Goal: Information Seeking & Learning: Learn about a topic

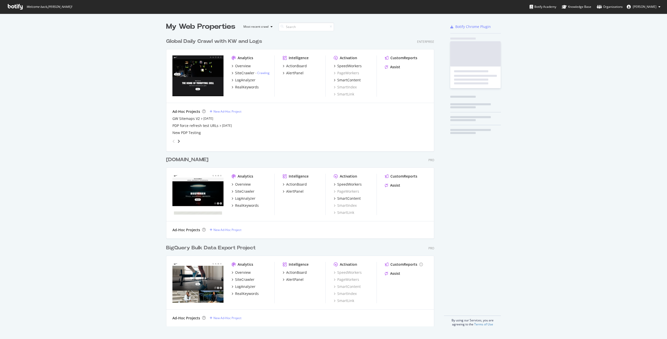
scroll to position [339, 667]
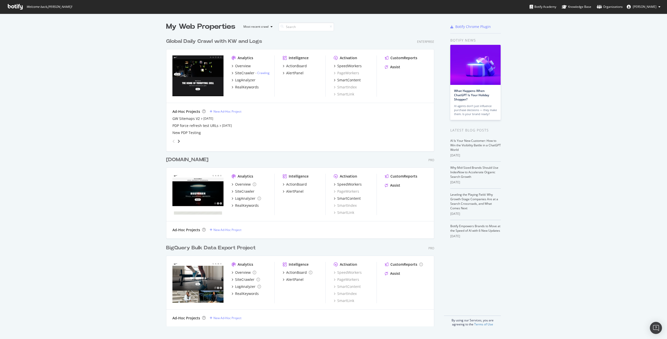
click at [532, 145] on div "My Web Properties Most recent crawl Global Daily Crawl with KW and Logs Enterpr…" at bounding box center [333, 174] width 667 height 321
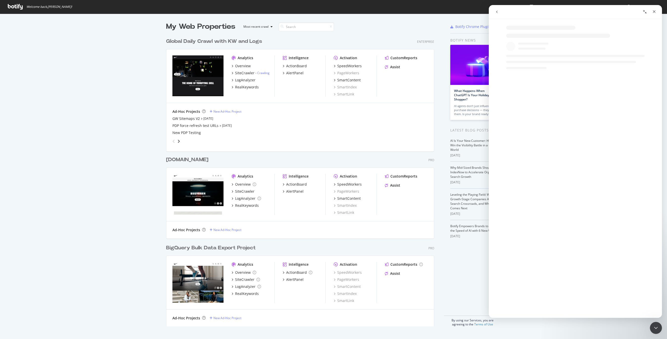
scroll to position [0, 0]
click at [497, 12] on icon "go back" at bounding box center [497, 12] width 4 height 4
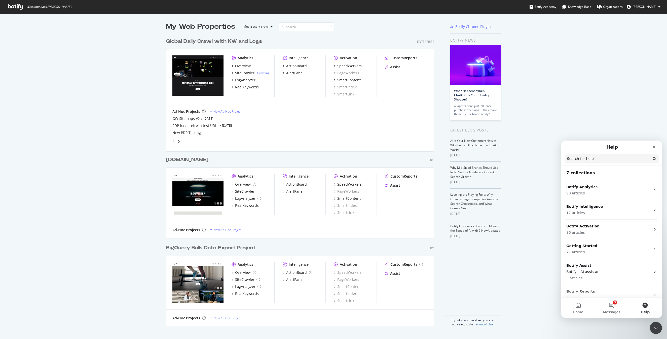
click at [581, 78] on div "My Web Properties Most recent crawl Global Daily Crawl with KW and Logs Enterpr…" at bounding box center [333, 174] width 667 height 321
click at [656, 146] on icon "Close" at bounding box center [654, 147] width 4 height 4
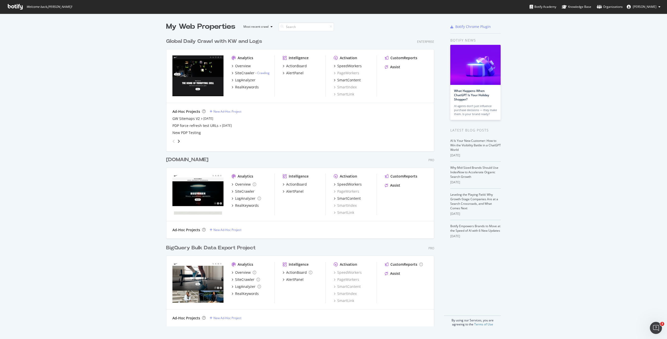
click at [607, 114] on div "My Web Properties Most recent crawl Global Daily Crawl with KW and Logs Enterpr…" at bounding box center [333, 174] width 667 height 321
click at [245, 87] on div "RealKeywords" at bounding box center [247, 87] width 24 height 5
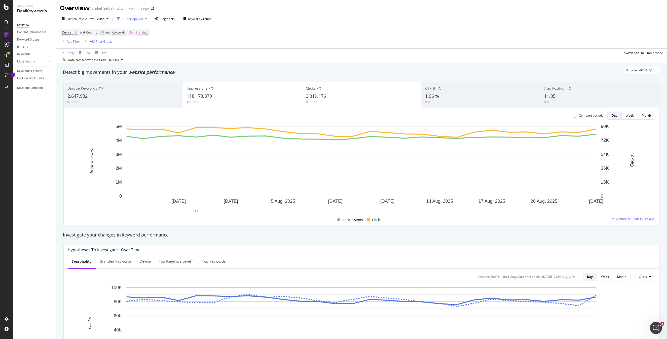
click at [426, 33] on div "Device = All and Country = All and Keywords = Non-Branded Add Filter Add Filter…" at bounding box center [361, 36] width 603 height 23
click at [74, 42] on div "Add Filter" at bounding box center [73, 41] width 13 height 4
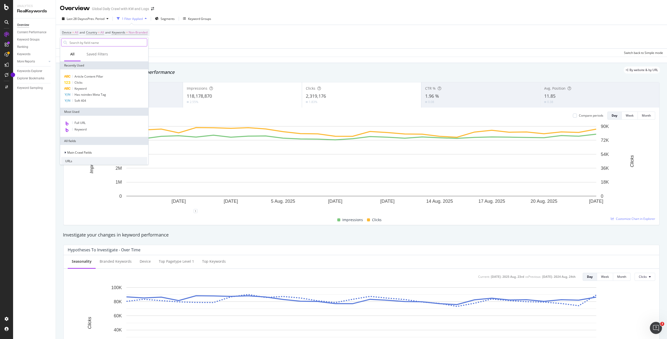
click at [84, 44] on input "text" at bounding box center [108, 43] width 78 height 8
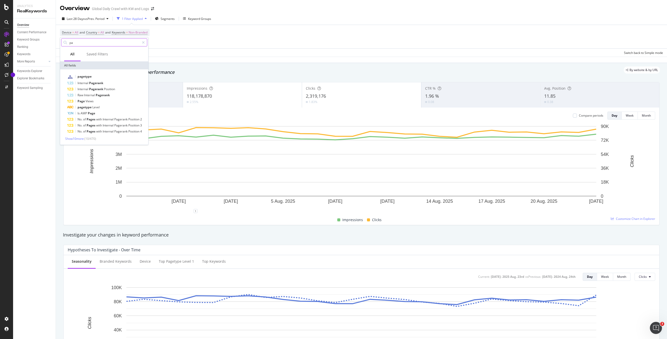
type input "p"
type input "path"
click at [83, 75] on span "Path" at bounding box center [80, 76] width 7 height 4
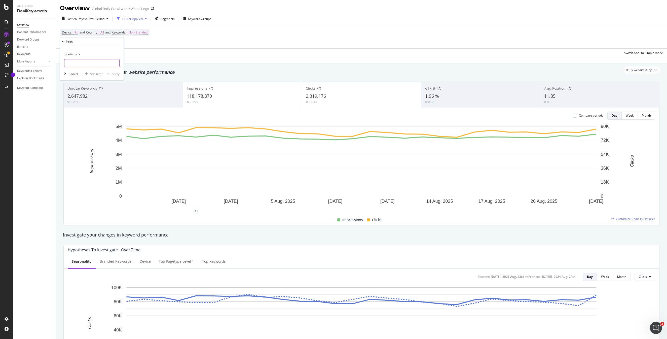
click at [79, 62] on input "text" at bounding box center [91, 63] width 55 height 8
type input "fan-gear"
click at [113, 72] on div "Apply" at bounding box center [116, 73] width 8 height 4
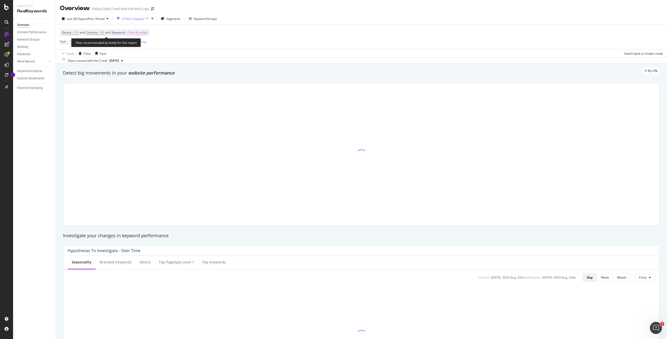
click at [147, 34] on span "Non-Branded" at bounding box center [138, 32] width 19 height 7
click at [134, 46] on span "Non-Branded" at bounding box center [129, 44] width 21 height 4
click at [129, 84] on span "All" at bounding box center [149, 83] width 51 height 5
click at [169, 57] on div "Apply" at bounding box center [171, 55] width 8 height 4
click at [467, 50] on div "Apply Clear Save 0 % Clicks ( 414 on 31M ) 0 % URLs ( 65 on 1M ) Switch back to…" at bounding box center [361, 53] width 611 height 8
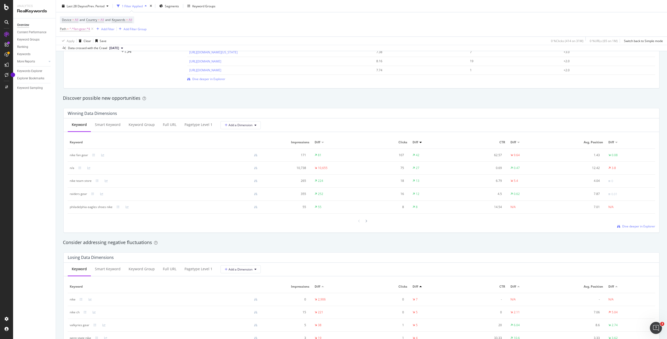
scroll to position [415, 0]
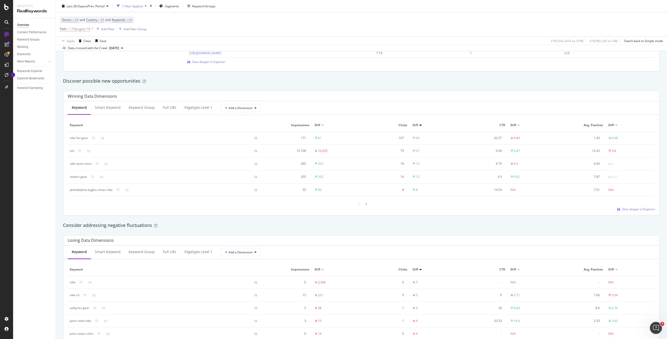
click at [323, 125] on div at bounding box center [322, 125] width 3 height 1
click at [322, 83] on div "Discover possible new opportunities" at bounding box center [361, 81] width 597 height 7
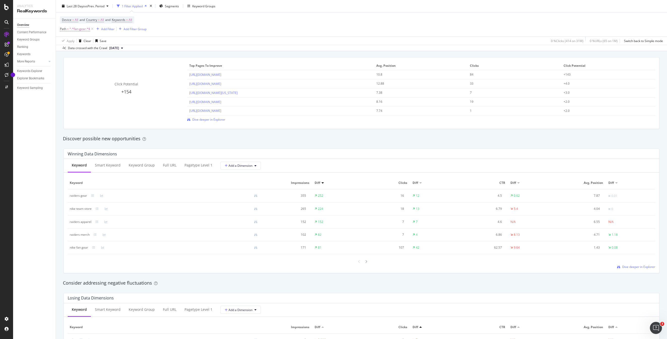
scroll to position [359, 0]
click at [420, 182] on div at bounding box center [420, 181] width 3 height 1
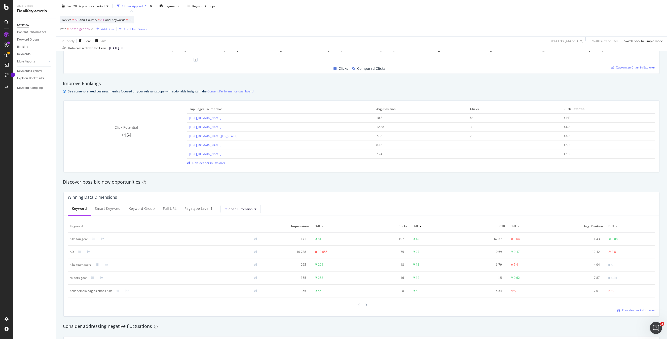
scroll to position [349, 0]
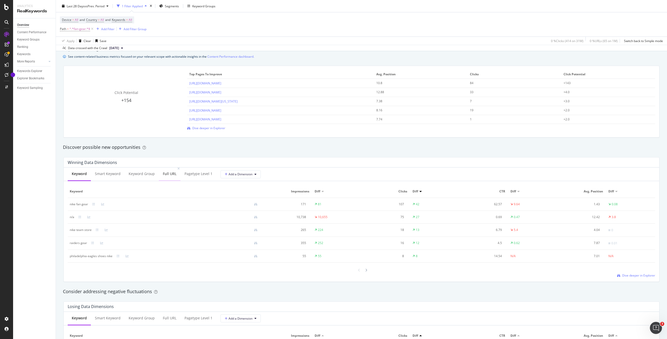
click at [171, 173] on div "Full URL" at bounding box center [170, 173] width 14 height 5
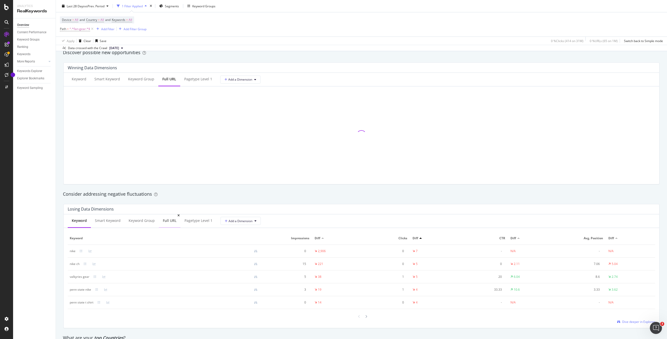
scroll to position [472, 0]
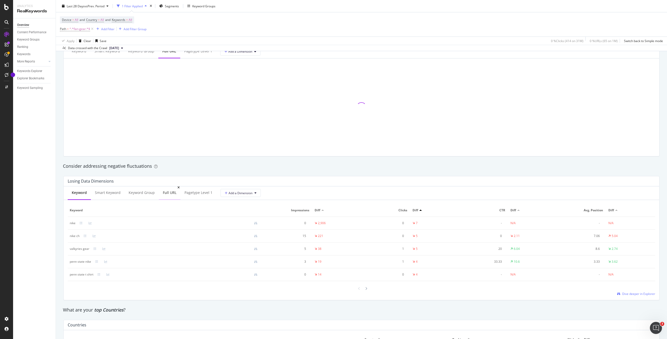
click at [163, 194] on div "Full URL" at bounding box center [170, 192] width 14 height 5
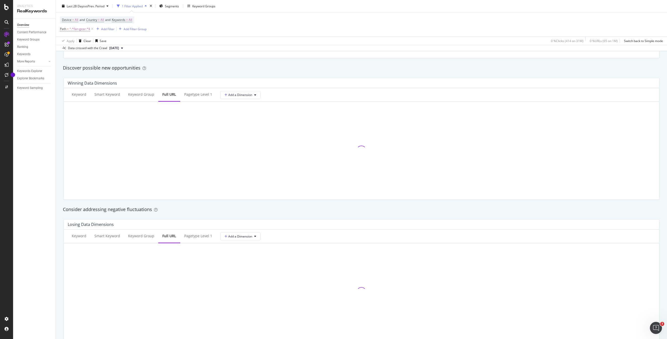
scroll to position [413, 0]
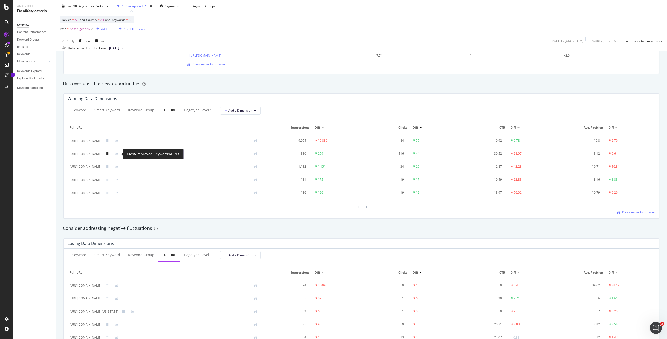
click at [109, 154] on icon at bounding box center [107, 153] width 3 height 3
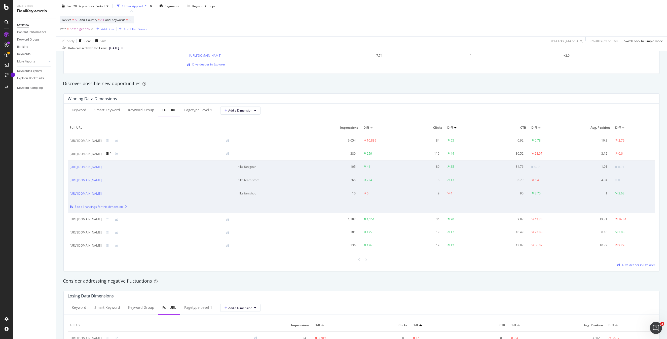
click at [109, 152] on icon at bounding box center [107, 153] width 3 height 3
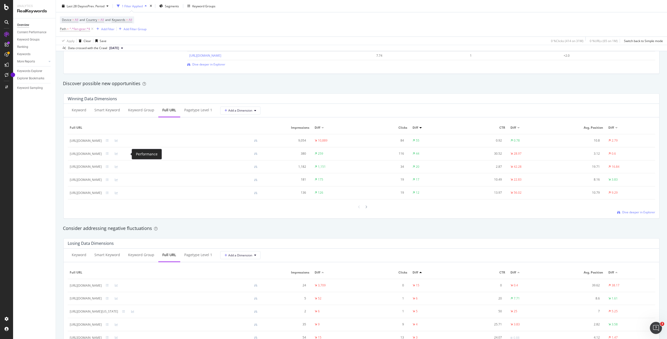
click at [130, 152] on div "[URL][DOMAIN_NAME]" at bounding box center [166, 153] width 192 height 5
click at [118, 155] on icon at bounding box center [116, 153] width 3 height 3
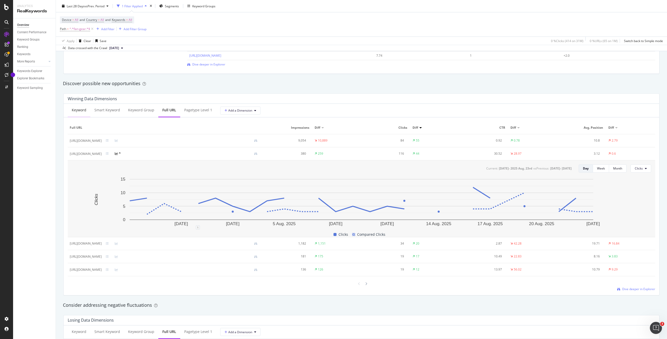
click at [81, 110] on div "Keyword" at bounding box center [79, 109] width 15 height 5
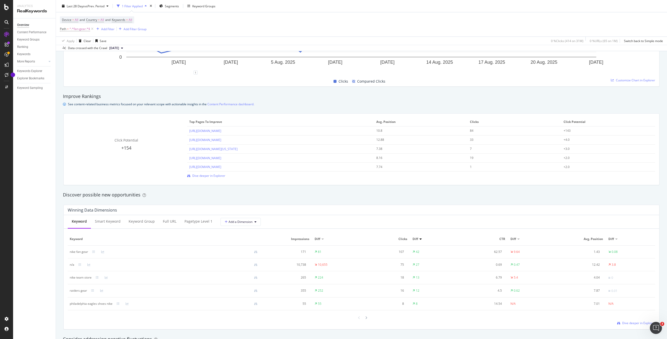
scroll to position [370, 0]
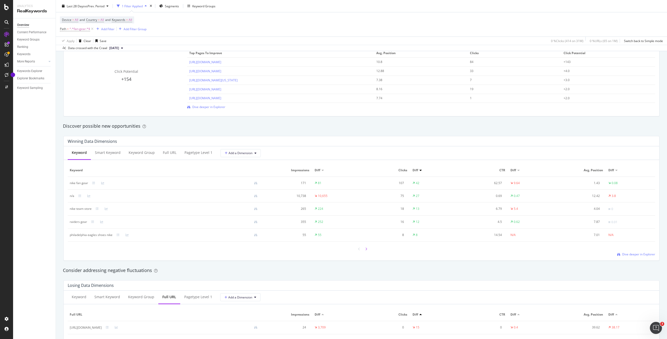
click at [365, 250] on icon at bounding box center [366, 248] width 2 height 3
click at [35, 72] on div "Keywords Explorer" at bounding box center [29, 70] width 25 height 5
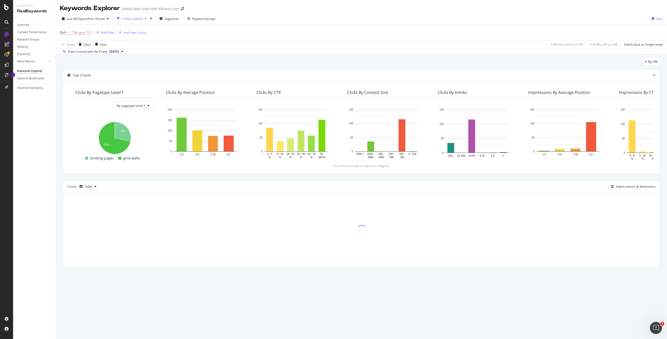
click at [425, 181] on div "Create Table Select metrics & dimensions" at bounding box center [361, 186] width 597 height 12
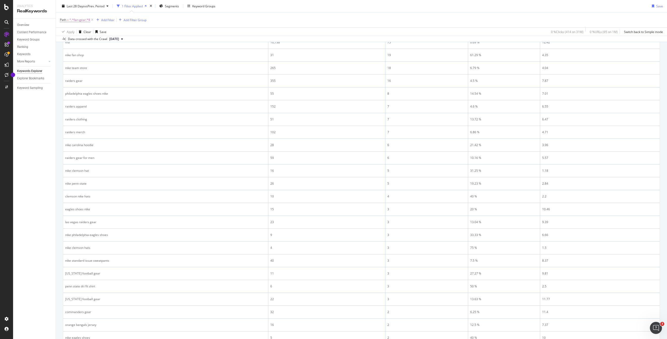
scroll to position [4, 0]
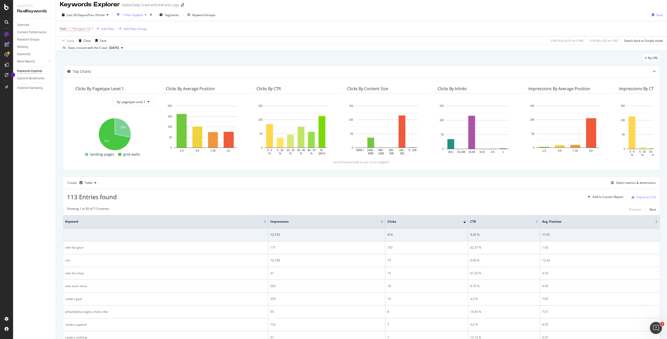
click at [426, 184] on div "Create Table Select metrics & dimensions" at bounding box center [361, 182] width 597 height 12
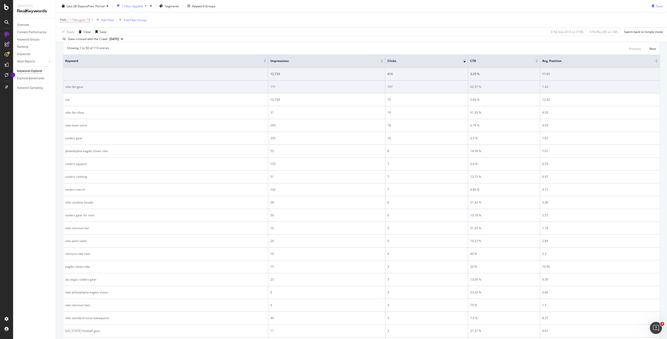
scroll to position [0, 0]
